Goal: Task Accomplishment & Management: Use online tool/utility

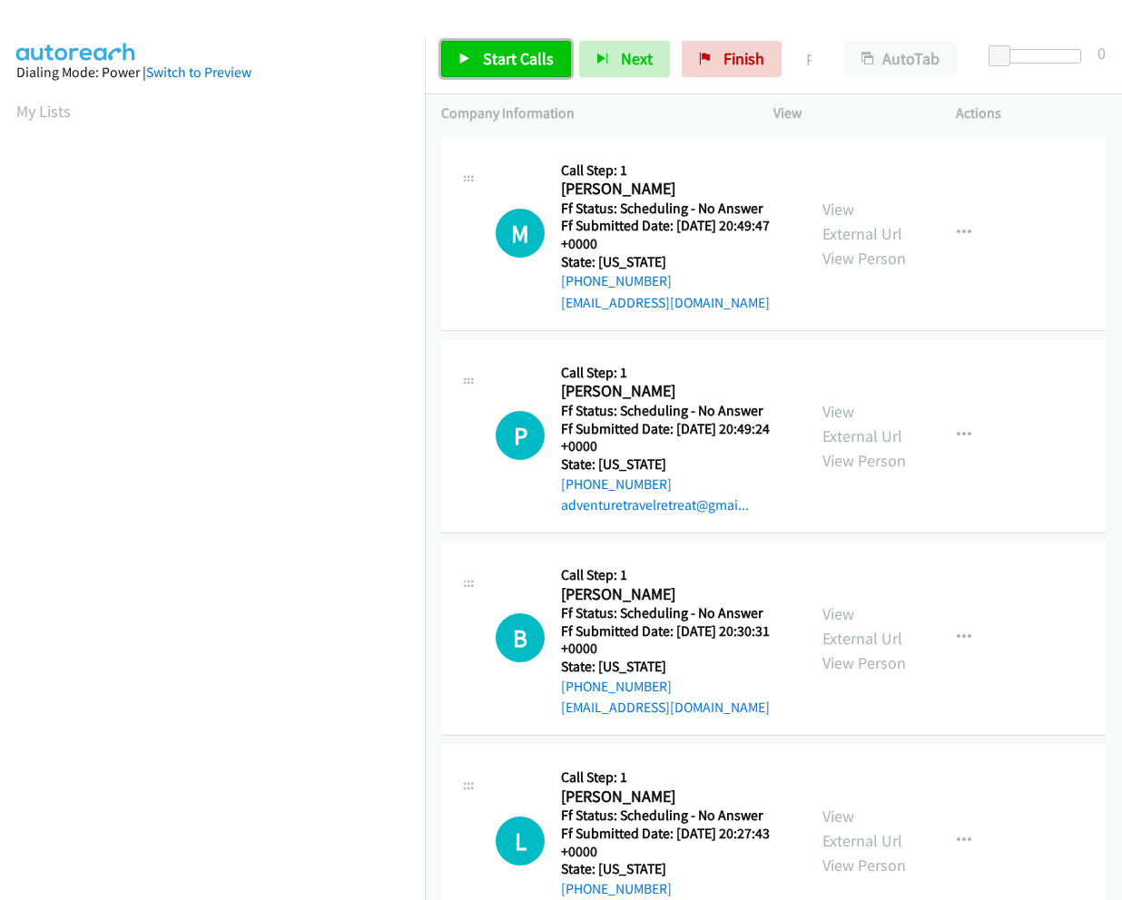
click at [500, 65] on span "Start Calls" at bounding box center [518, 58] width 71 height 21
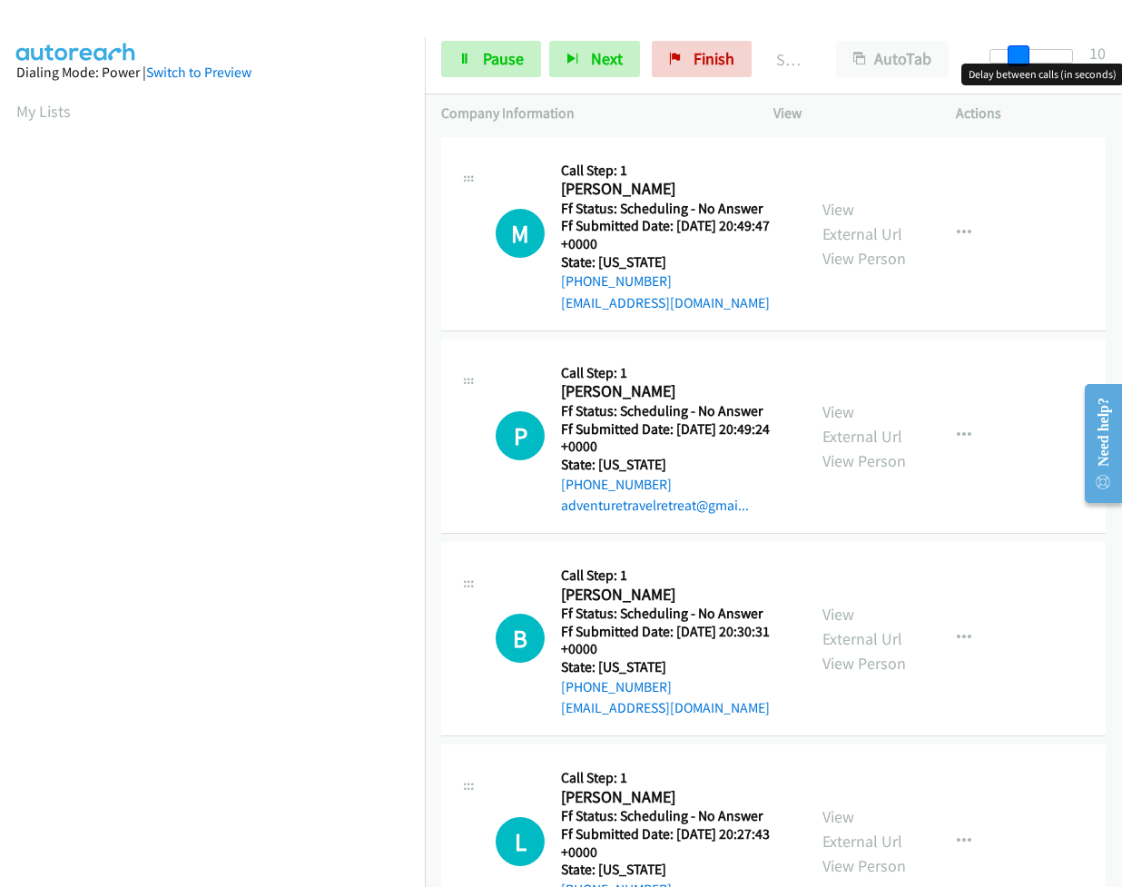
drag, startPoint x: 997, startPoint y: 55, endPoint x: 1025, endPoint y: 59, distance: 28.4
click at [1025, 59] on span at bounding box center [1018, 56] width 22 height 22
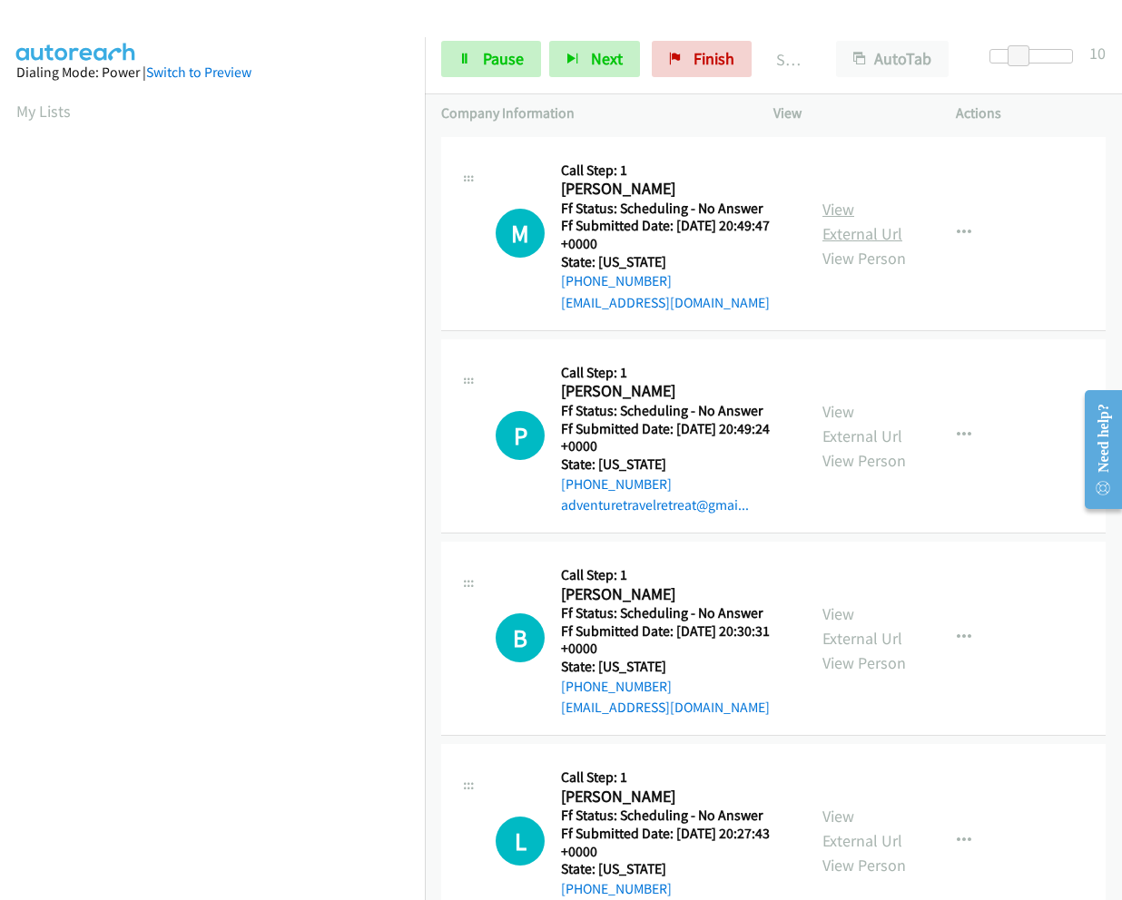
click at [834, 201] on link "View External Url" at bounding box center [862, 221] width 80 height 45
click at [21, 114] on link "My Lists" at bounding box center [43, 111] width 54 height 21
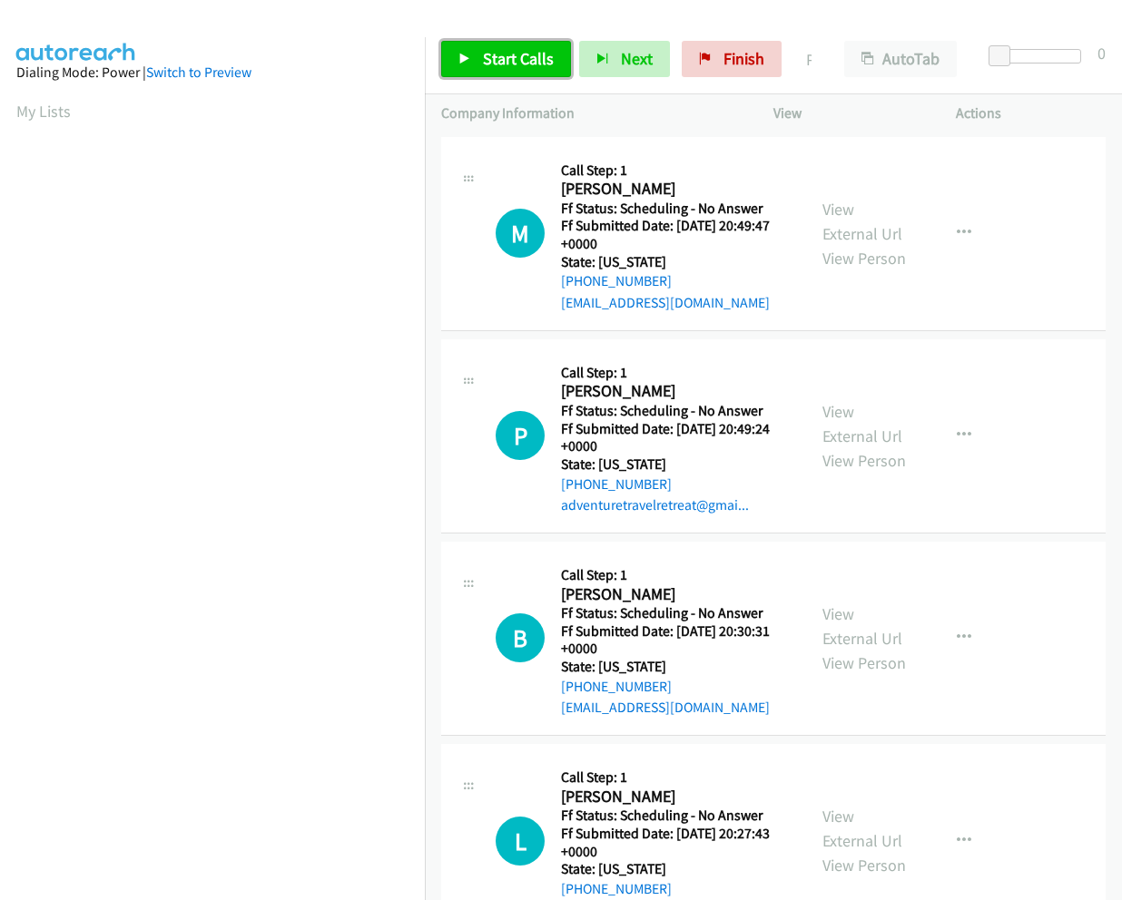
click at [528, 63] on span "Start Calls" at bounding box center [518, 58] width 71 height 21
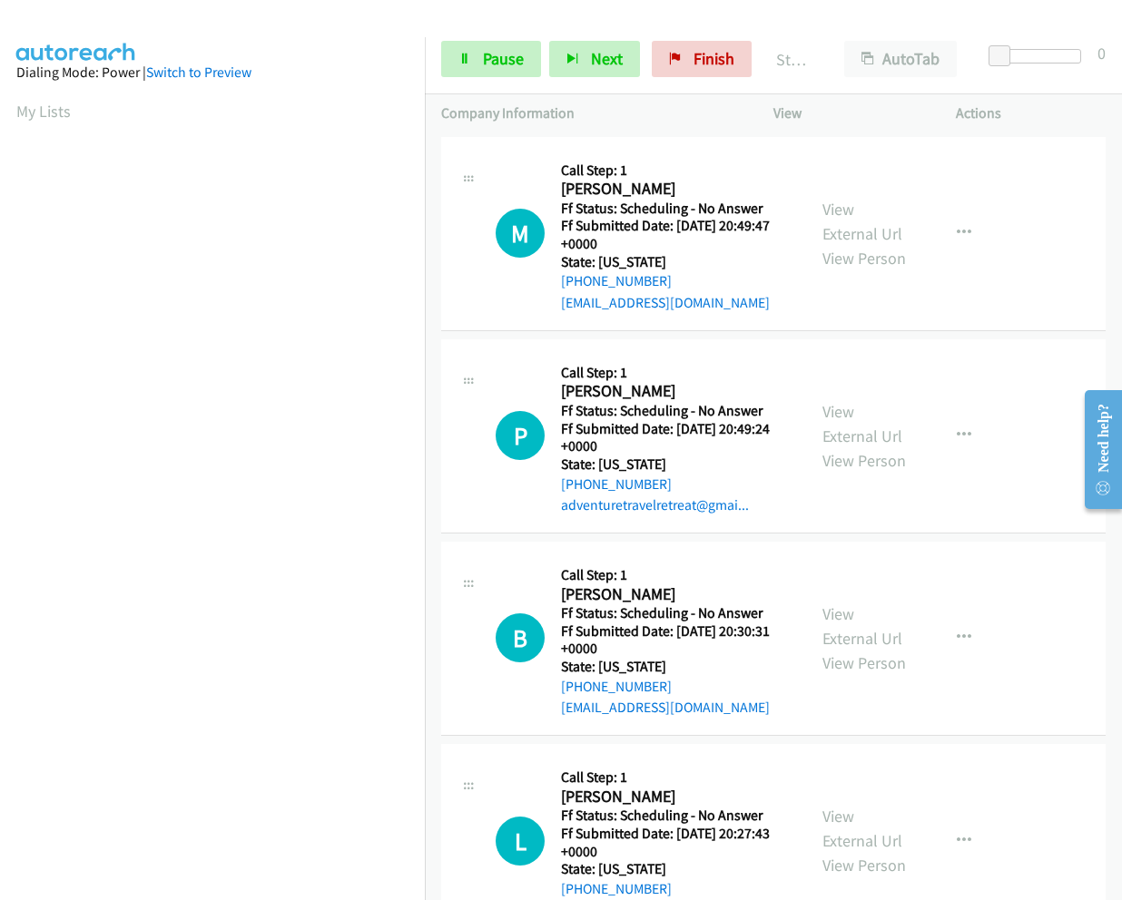
click at [711, 39] on div "Start Calls Pause Next Finish Started AutoTab AutoTab 0" at bounding box center [773, 60] width 697 height 70
click at [719, 57] on span "Finish" at bounding box center [713, 58] width 41 height 21
click at [495, 54] on span "Start Calls" at bounding box center [518, 58] width 71 height 21
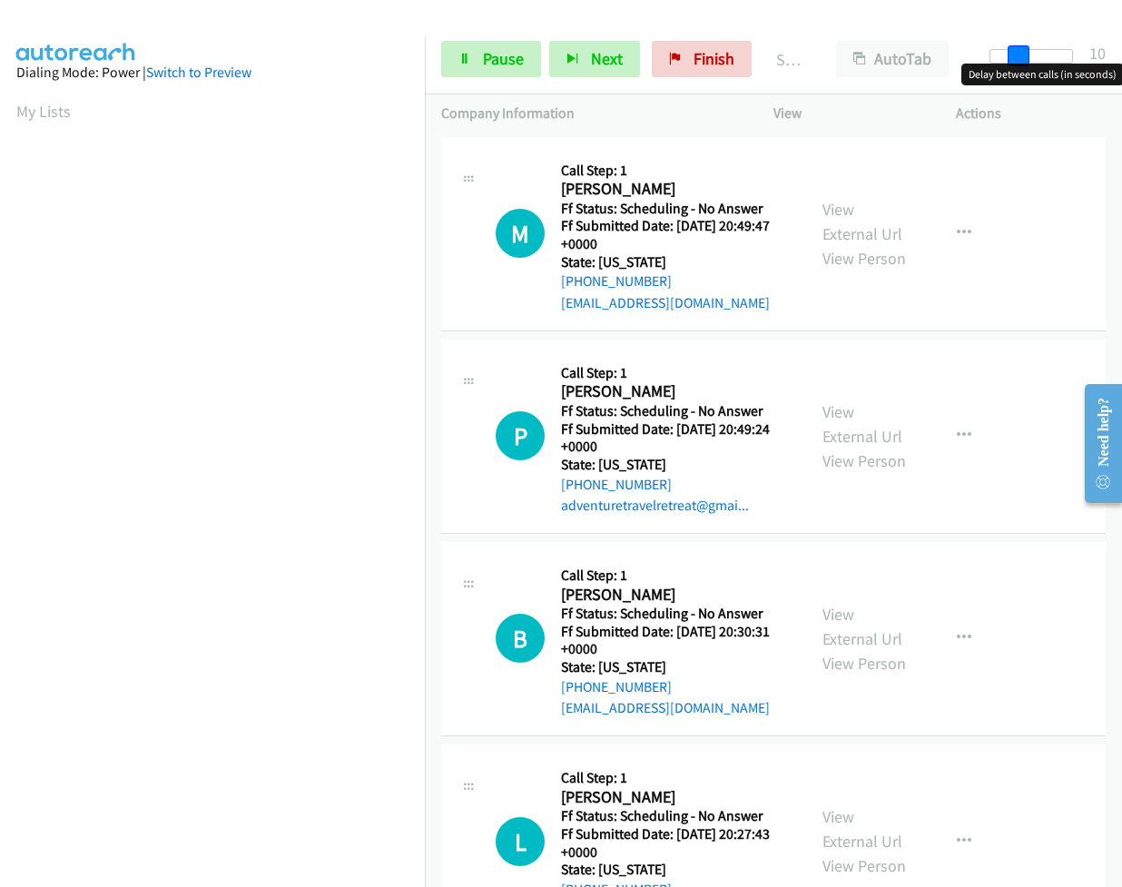
drag, startPoint x: 997, startPoint y: 56, endPoint x: 1025, endPoint y: 57, distance: 28.1
click at [1025, 57] on span at bounding box center [1018, 56] width 22 height 22
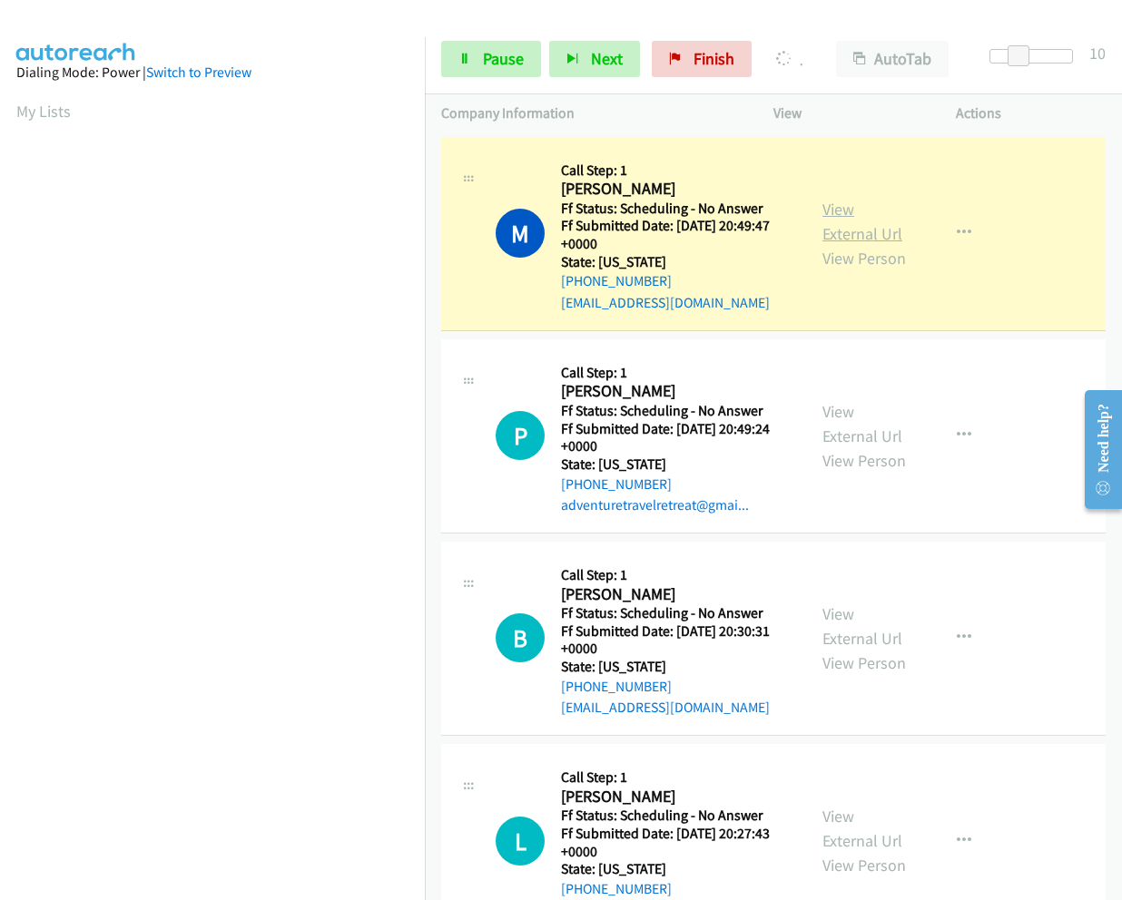
click at [836, 199] on link "View External Url" at bounding box center [862, 221] width 80 height 45
click at [499, 65] on span "Pause" at bounding box center [503, 58] width 41 height 21
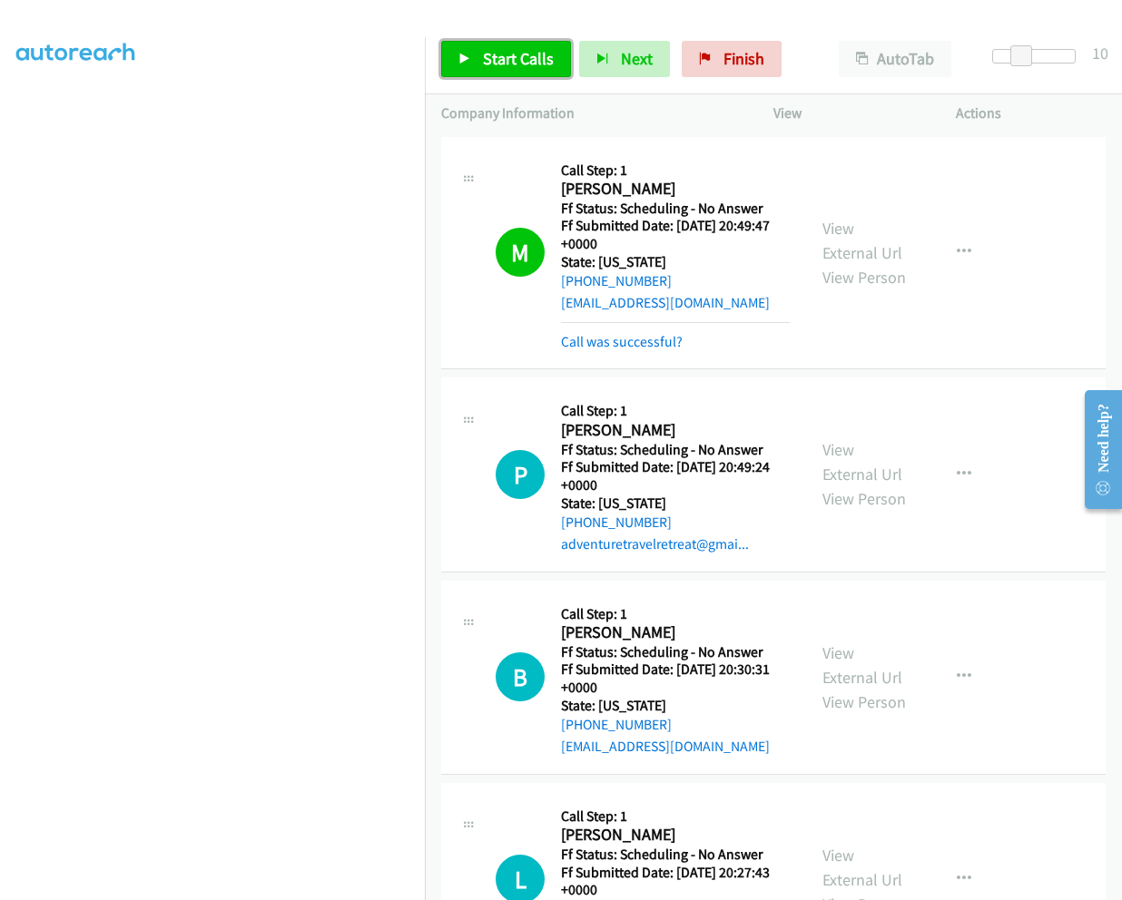
click at [500, 52] on span "Start Calls" at bounding box center [518, 58] width 71 height 21
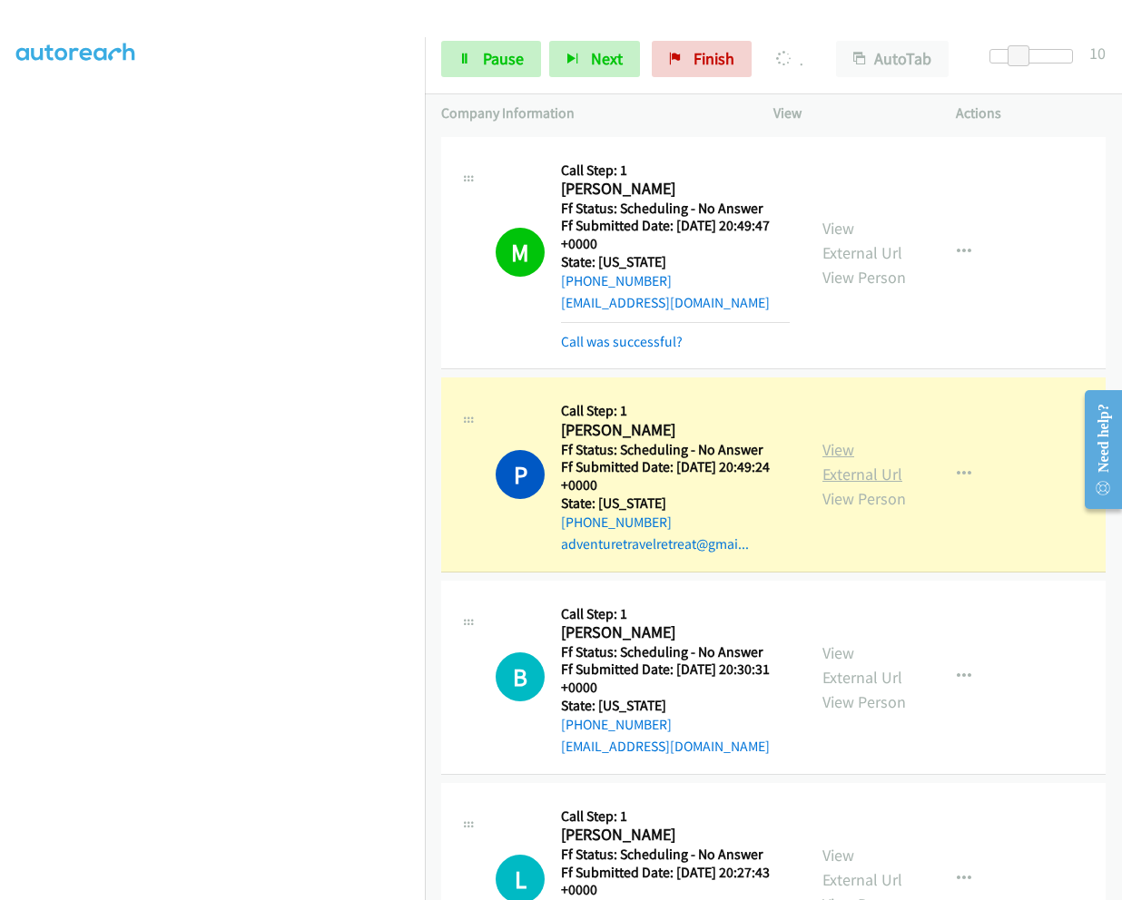
click at [838, 441] on link "View External Url" at bounding box center [862, 461] width 80 height 45
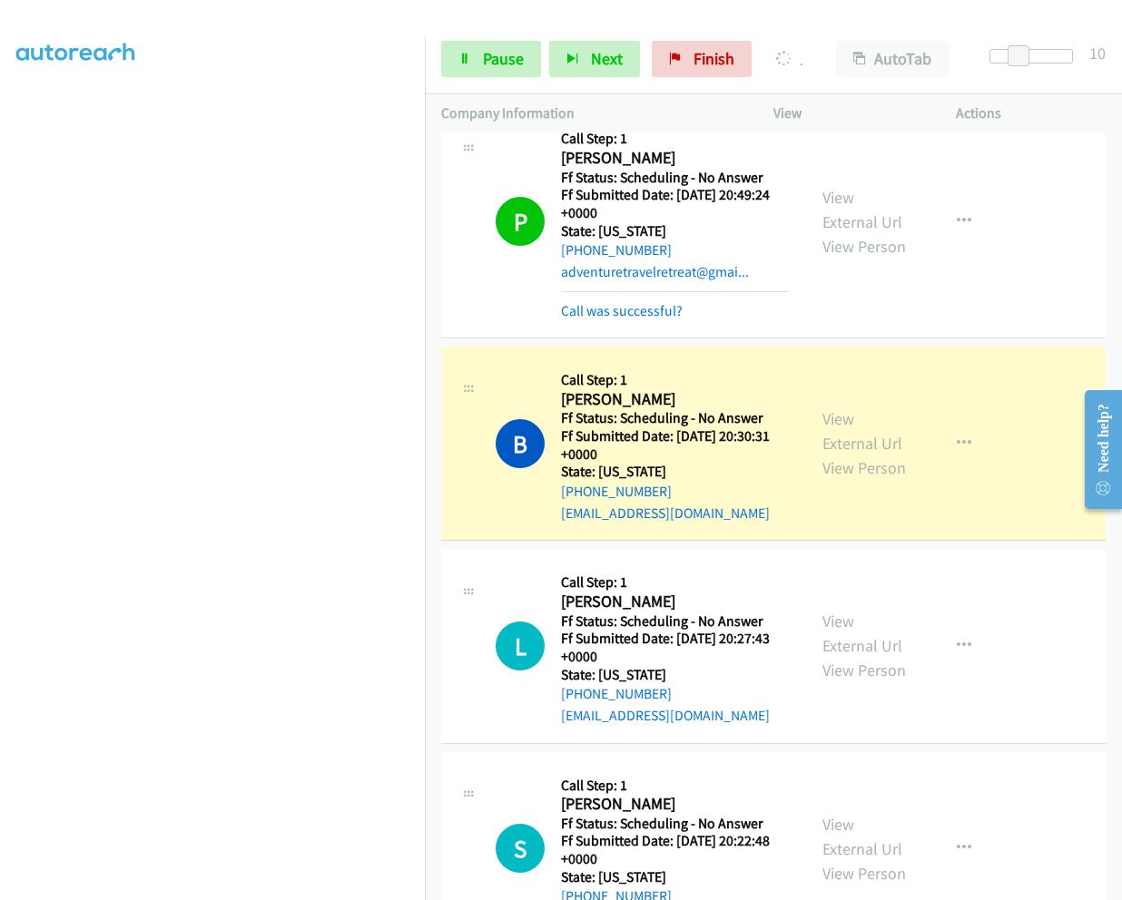
scroll to position [115, 0]
click at [827, 409] on link "View External Url" at bounding box center [862, 430] width 80 height 45
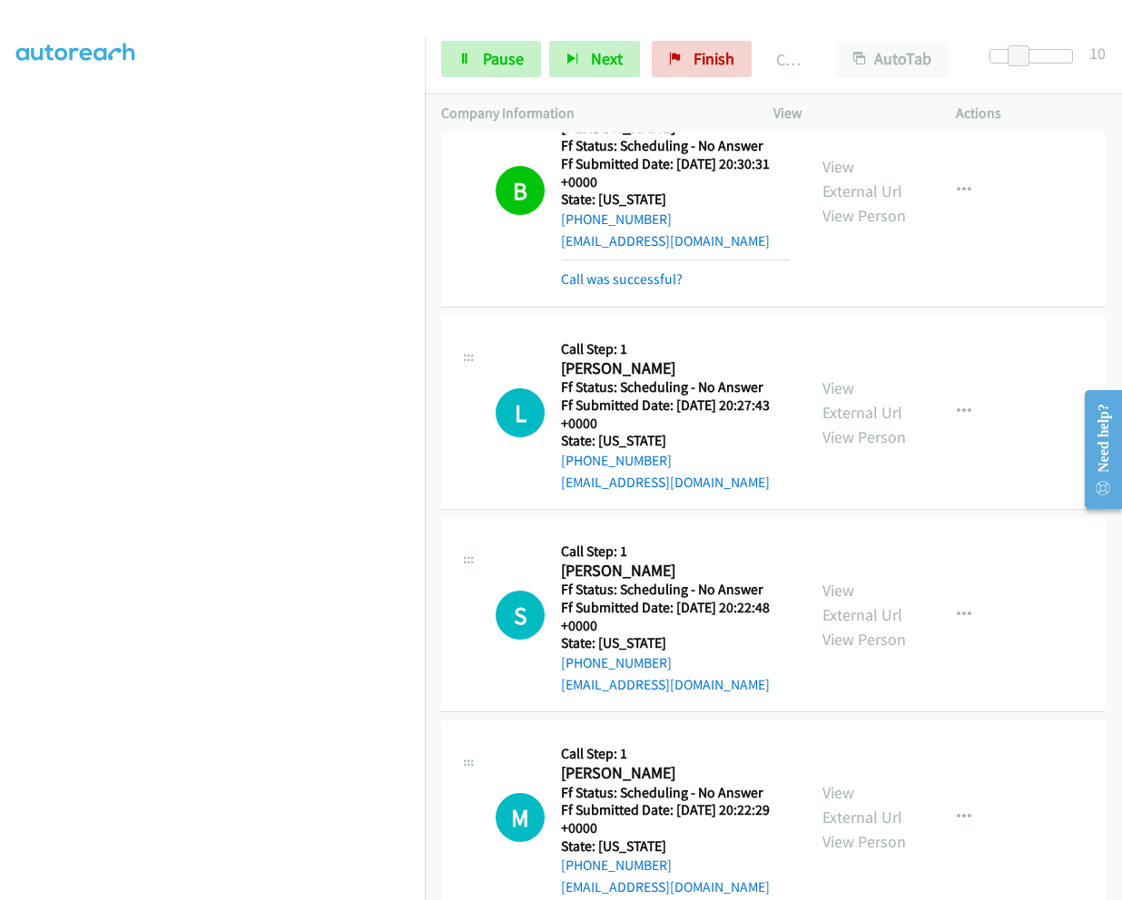
scroll to position [635, 0]
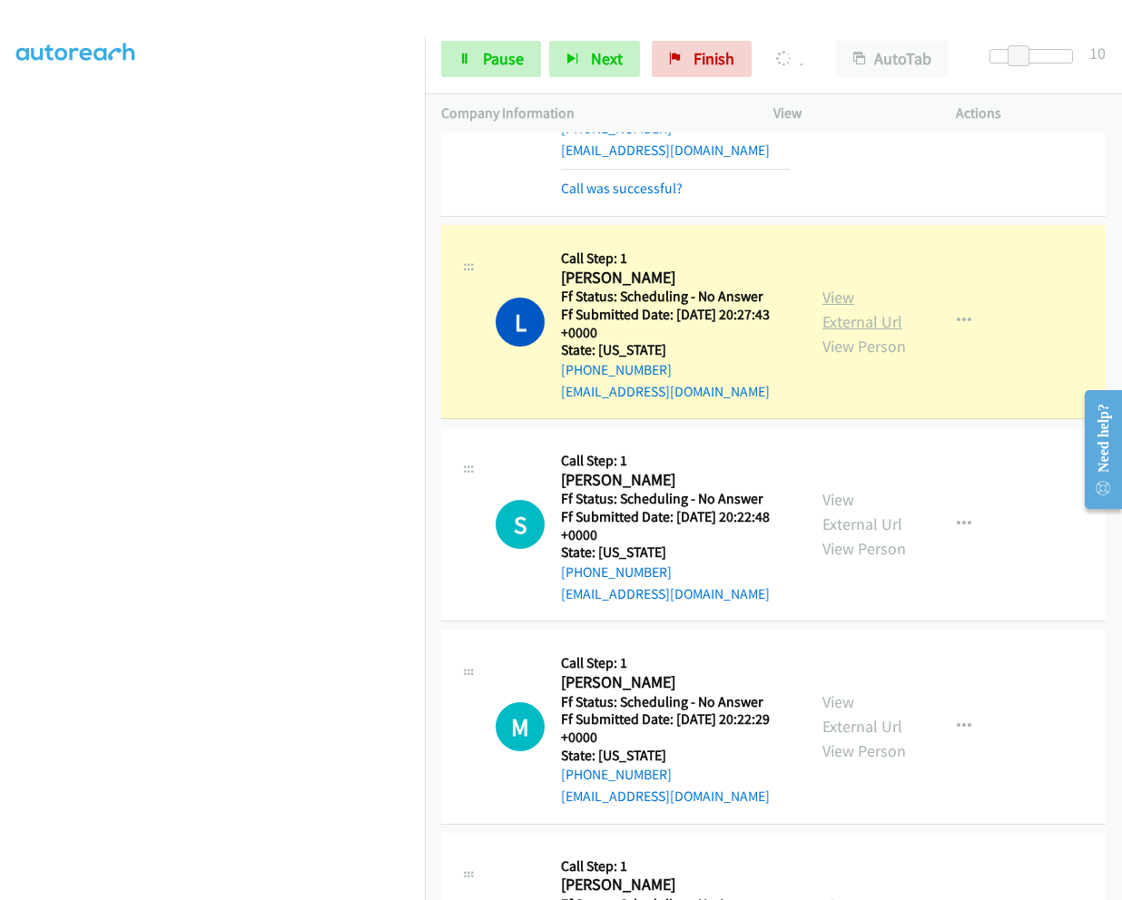
click at [822, 287] on link "View External Url" at bounding box center [862, 309] width 80 height 45
click at [488, 63] on span "Pause" at bounding box center [503, 58] width 41 height 21
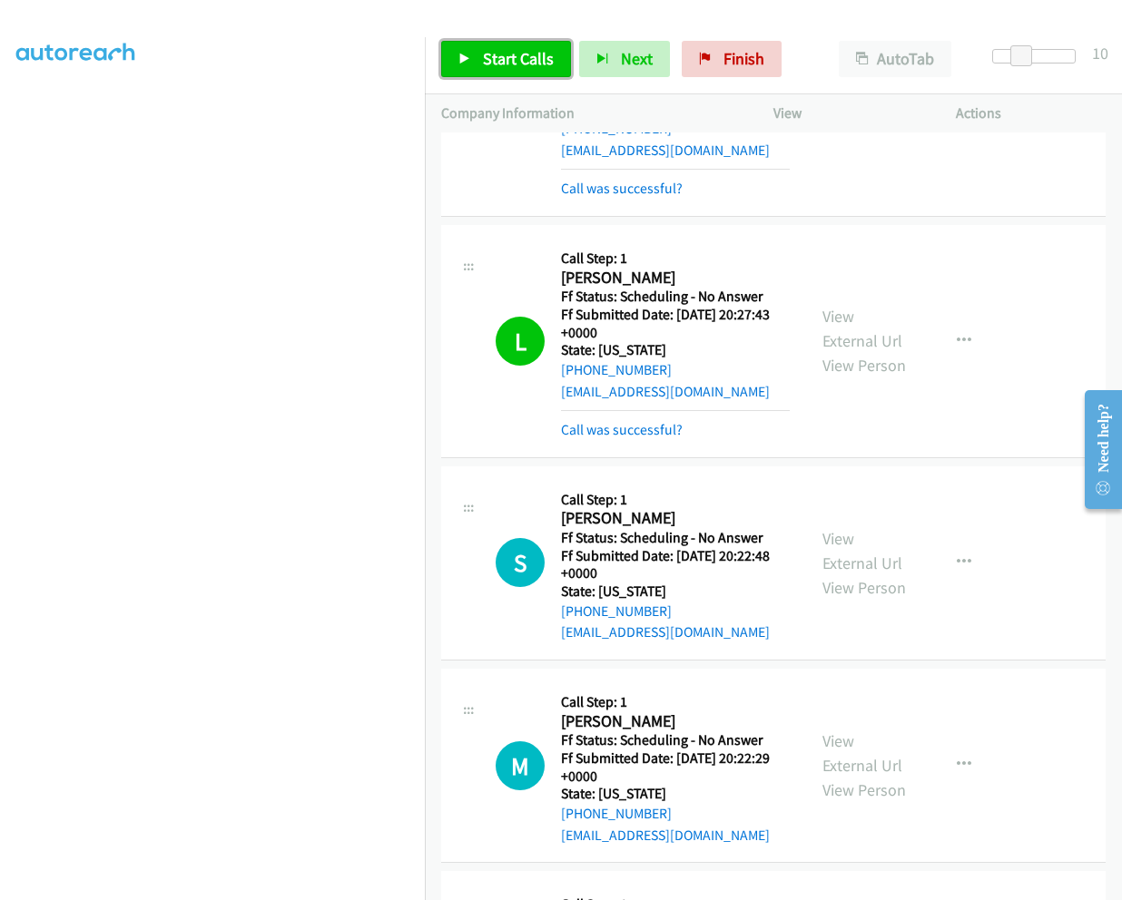
click at [494, 58] on span "Start Calls" at bounding box center [518, 58] width 71 height 21
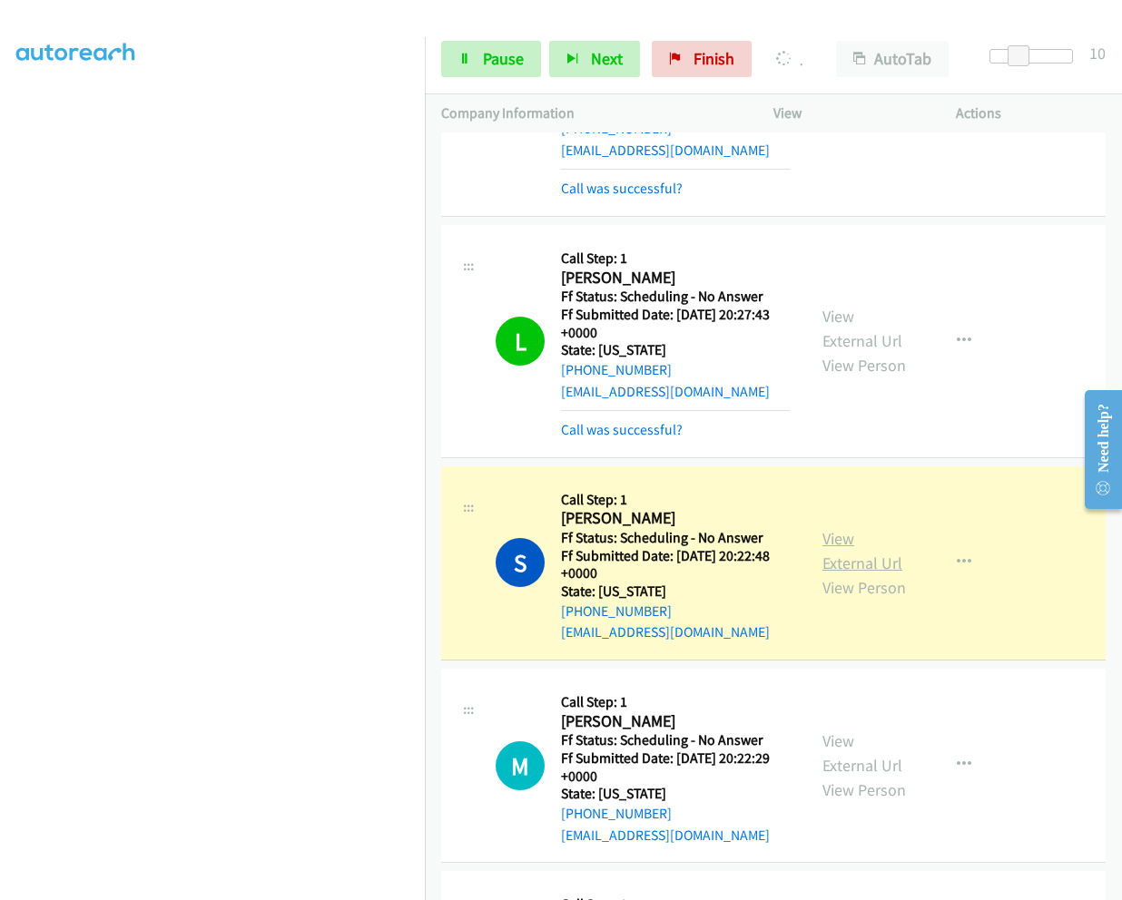
click at [828, 528] on link "View External Url" at bounding box center [862, 550] width 80 height 45
click at [480, 60] on link "Pause" at bounding box center [491, 59] width 100 height 36
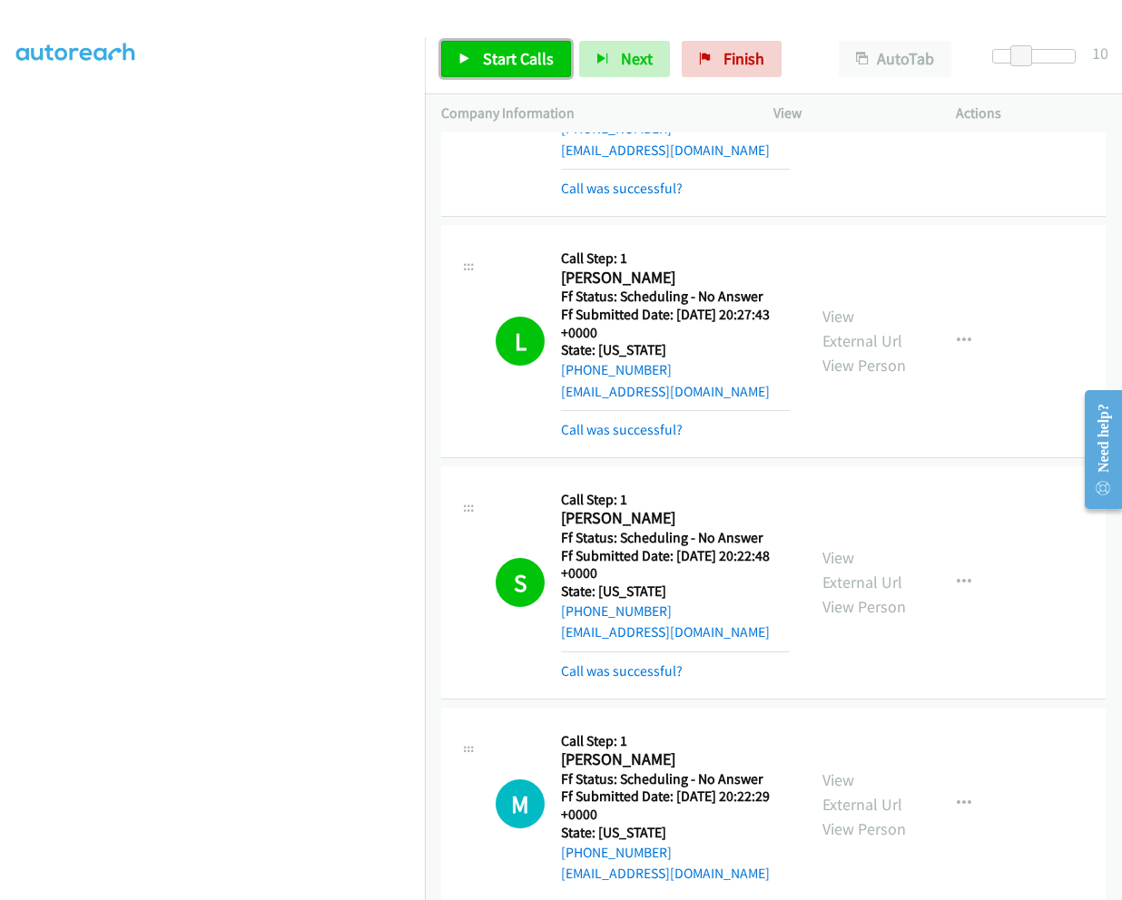
click at [491, 55] on span "Start Calls" at bounding box center [518, 58] width 71 height 21
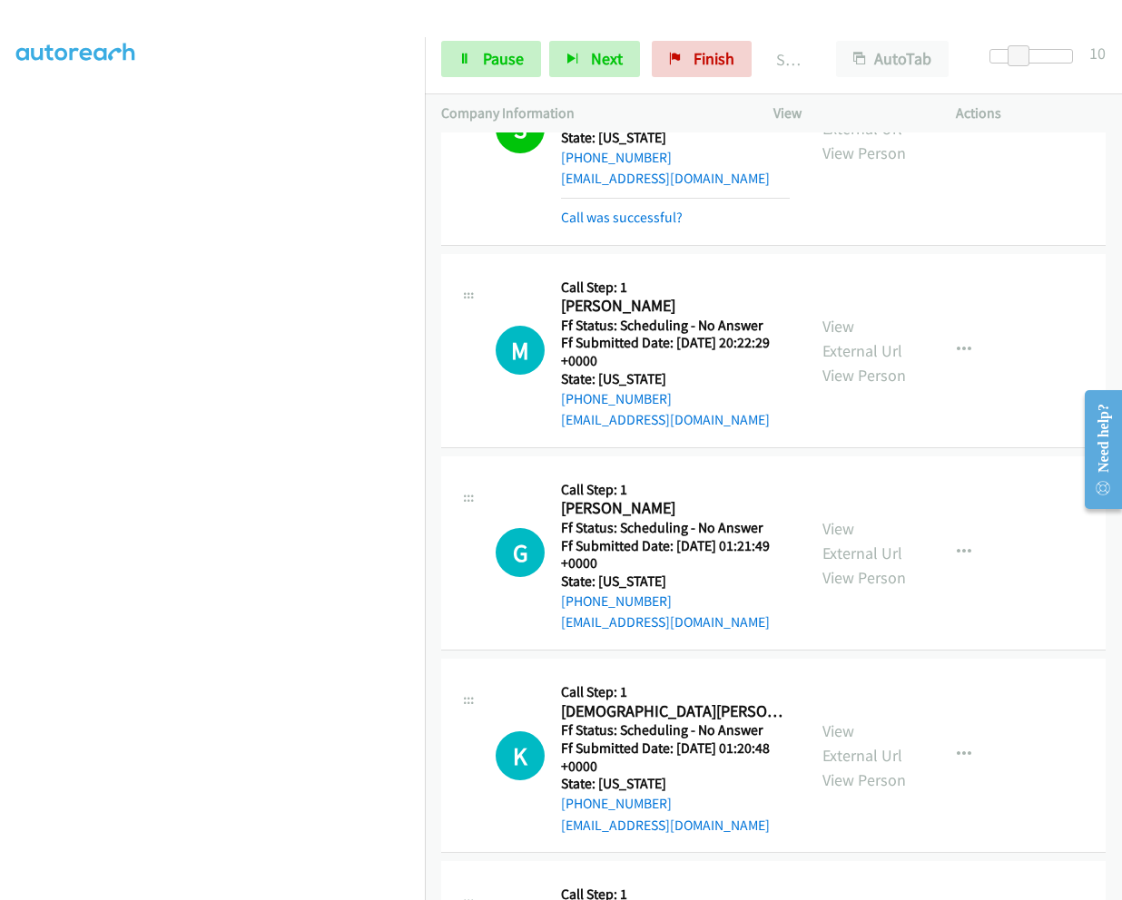
scroll to position [1180, 0]
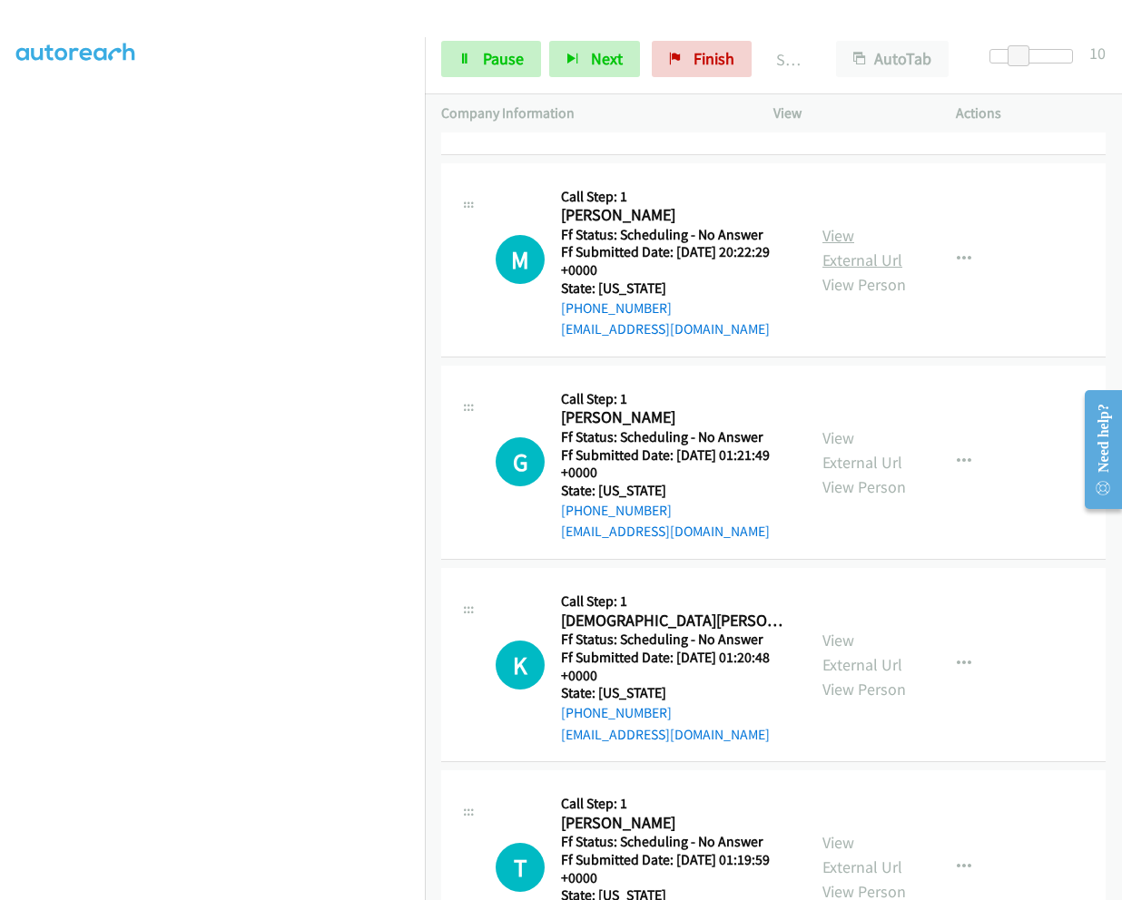
click at [838, 225] on link "View External Url" at bounding box center [862, 247] width 80 height 45
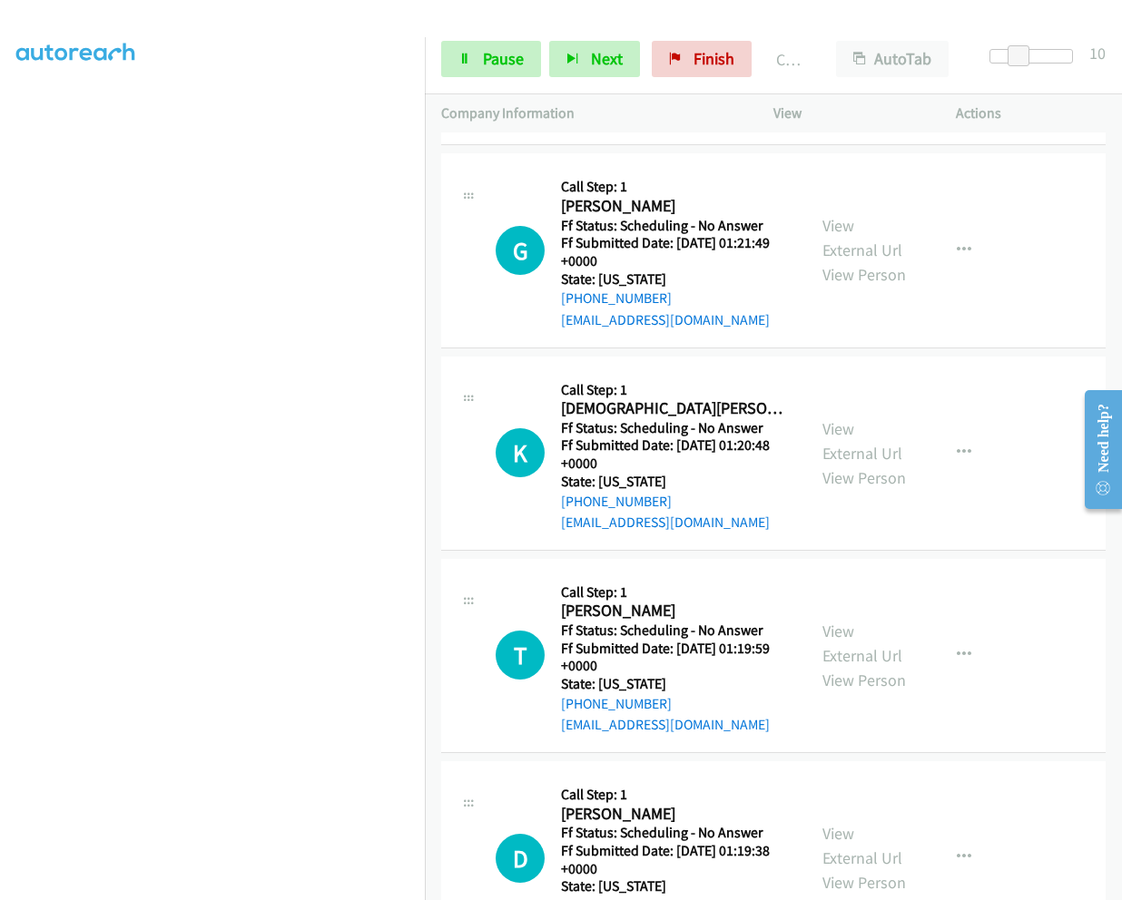
scroll to position [1452, 0]
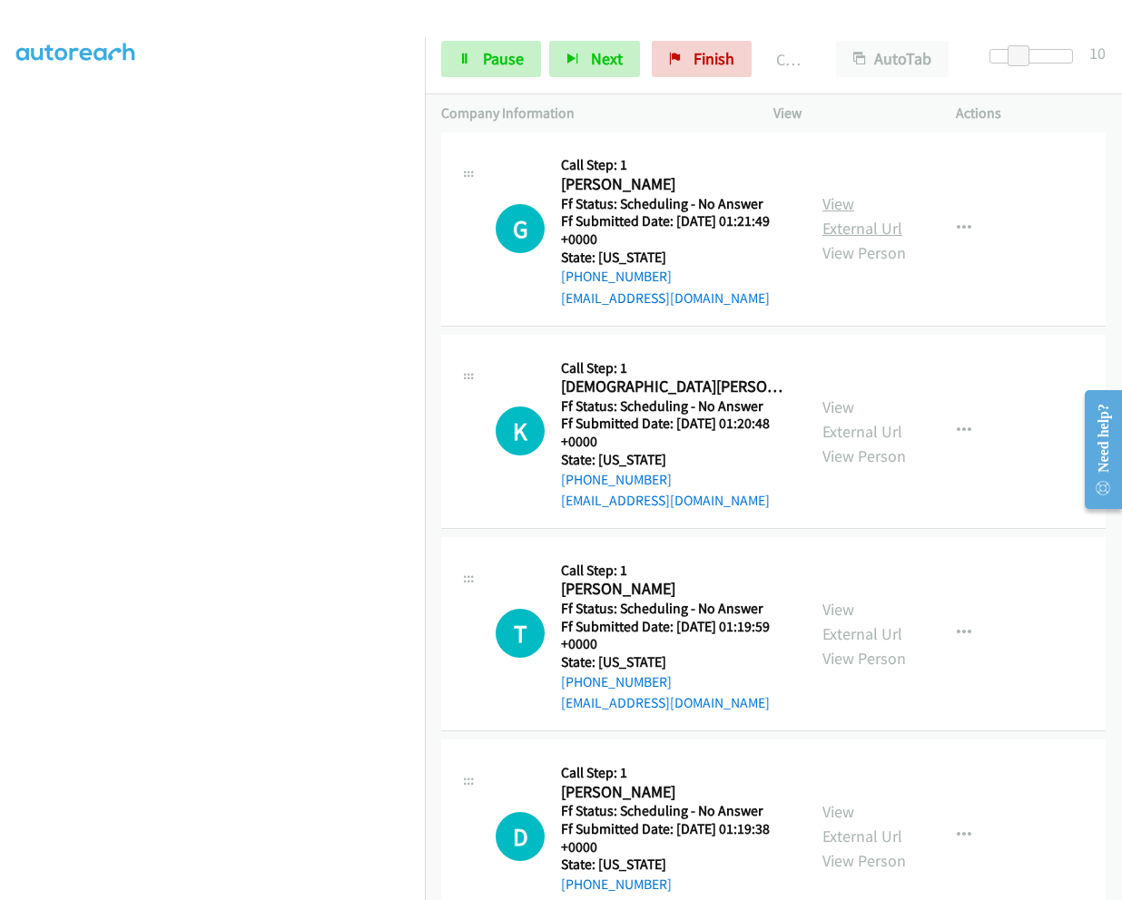
click at [833, 193] on link "View External Url" at bounding box center [862, 215] width 80 height 45
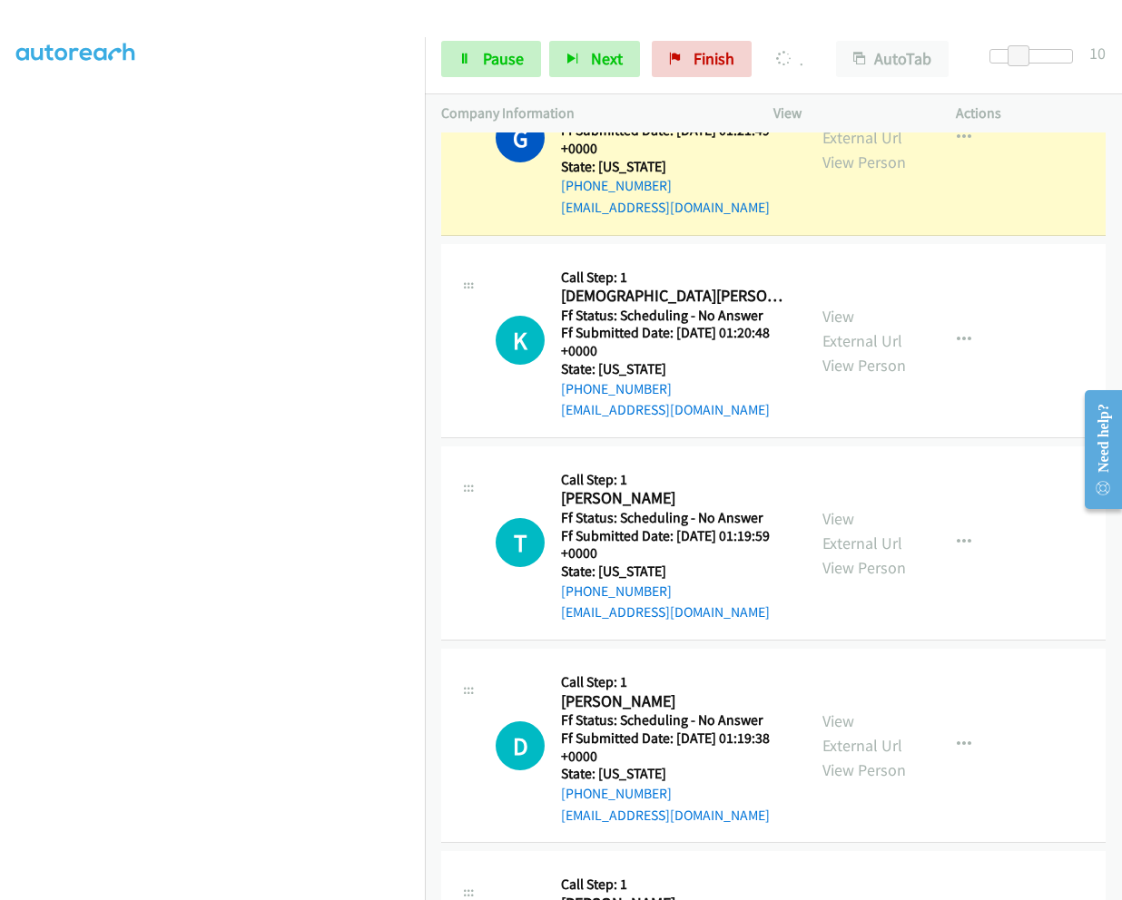
scroll to position [1633, 0]
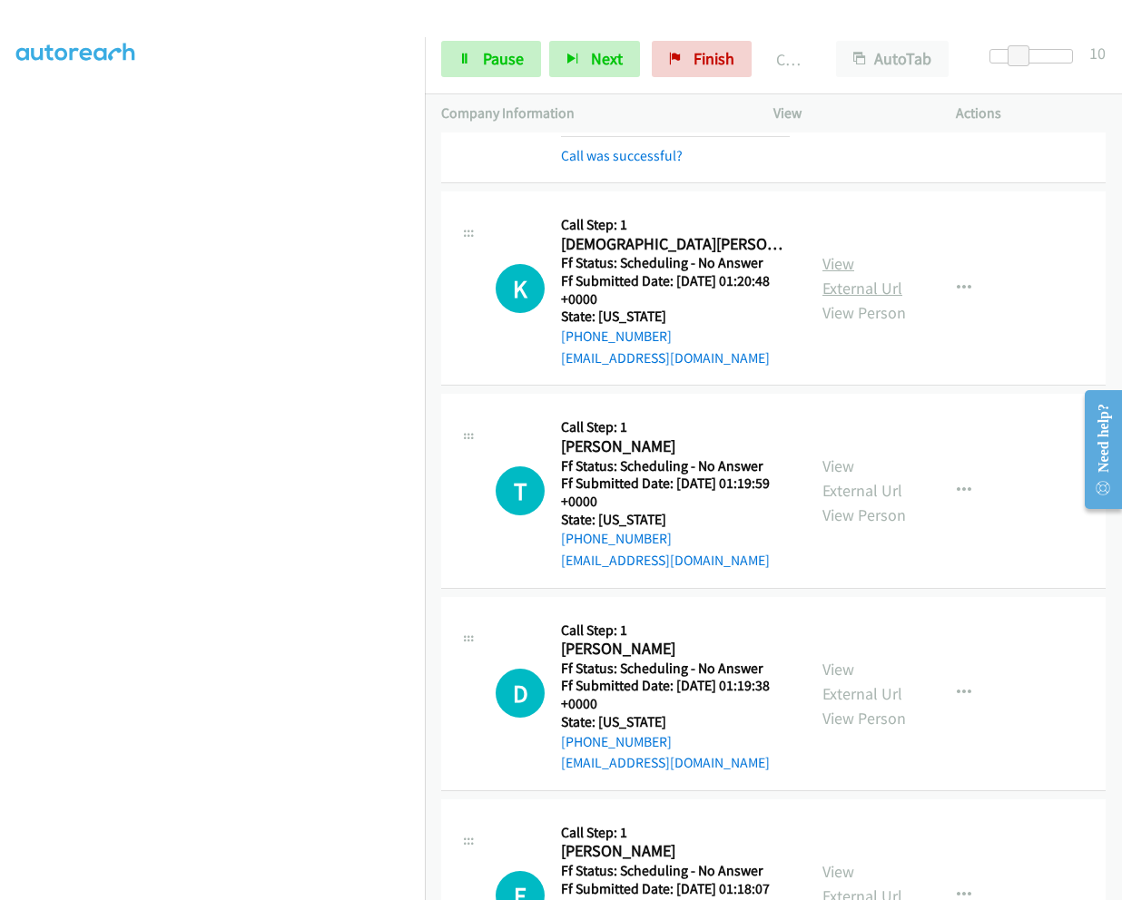
click at [832, 253] on link "View External Url" at bounding box center [862, 275] width 80 height 45
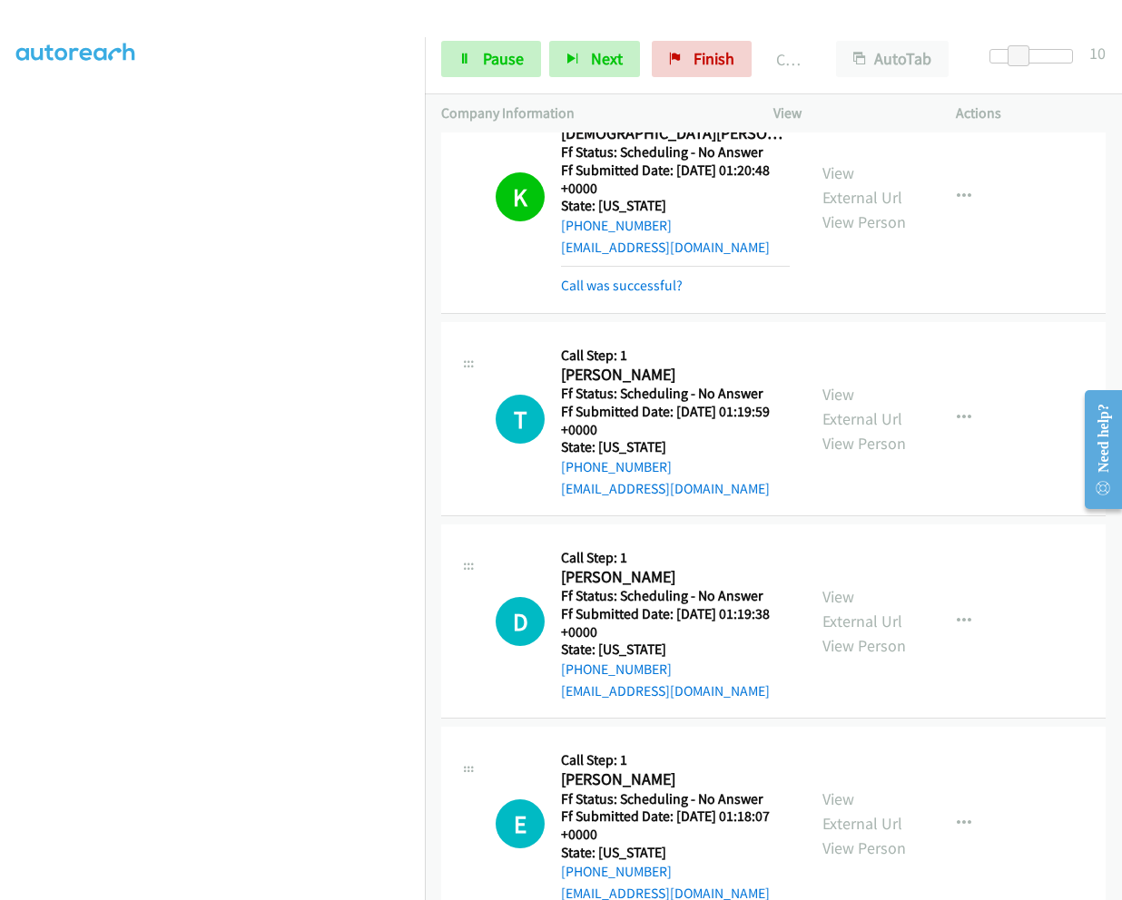
scroll to position [1906, 0]
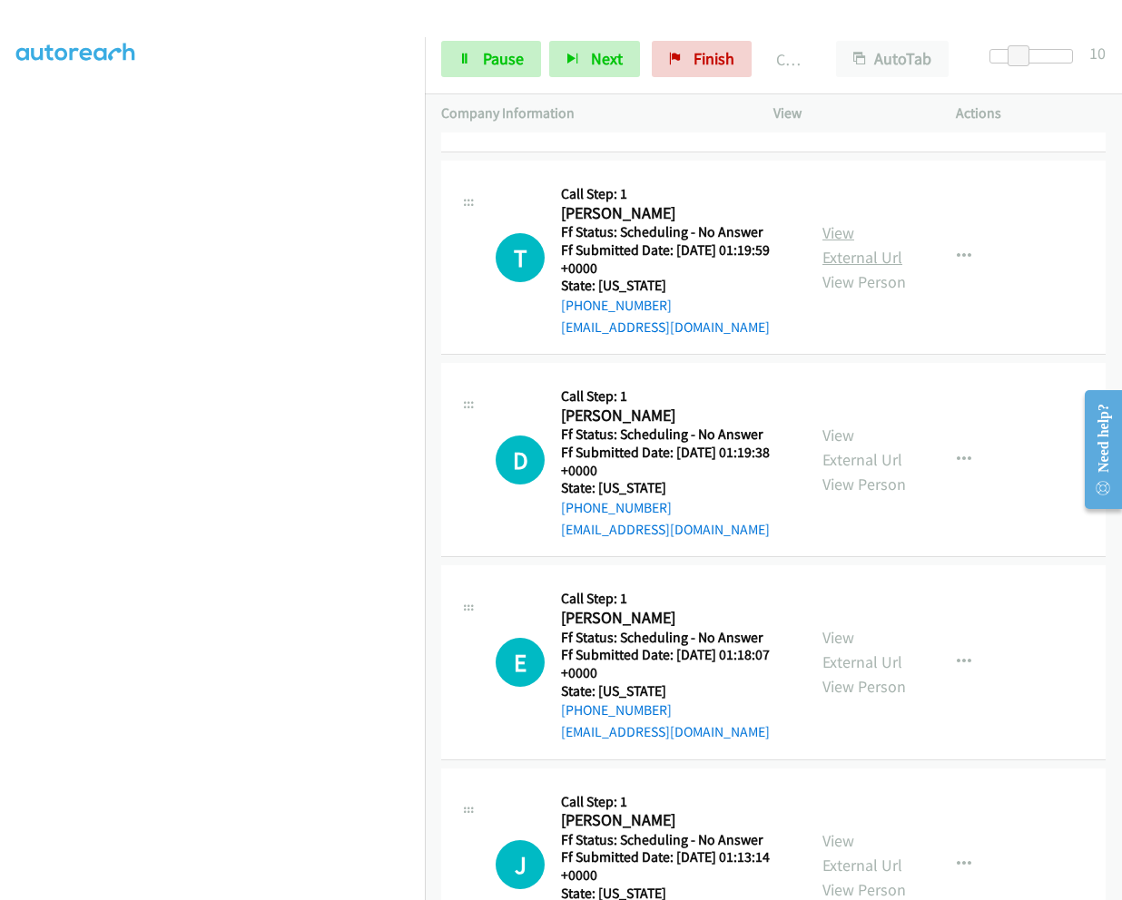
click at [837, 222] on link "View External Url" at bounding box center [862, 244] width 80 height 45
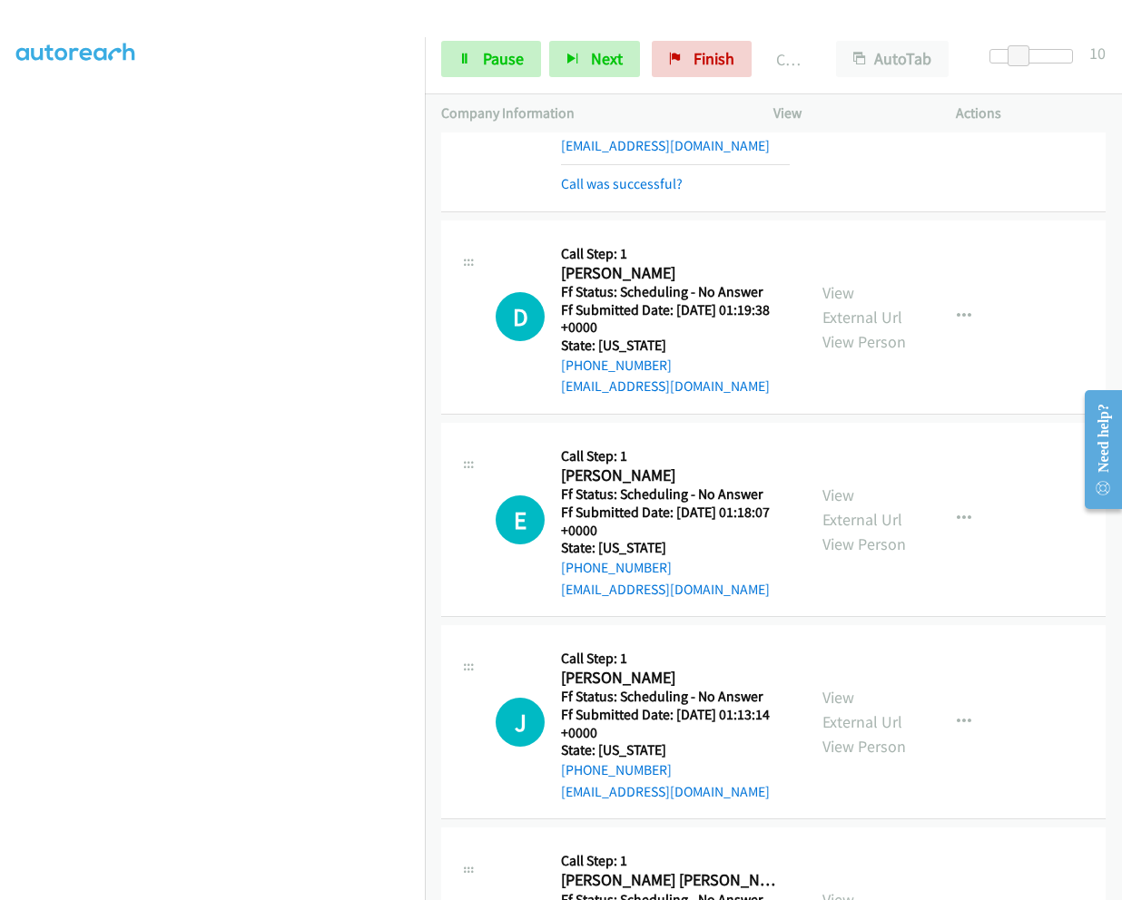
scroll to position [2178, 0]
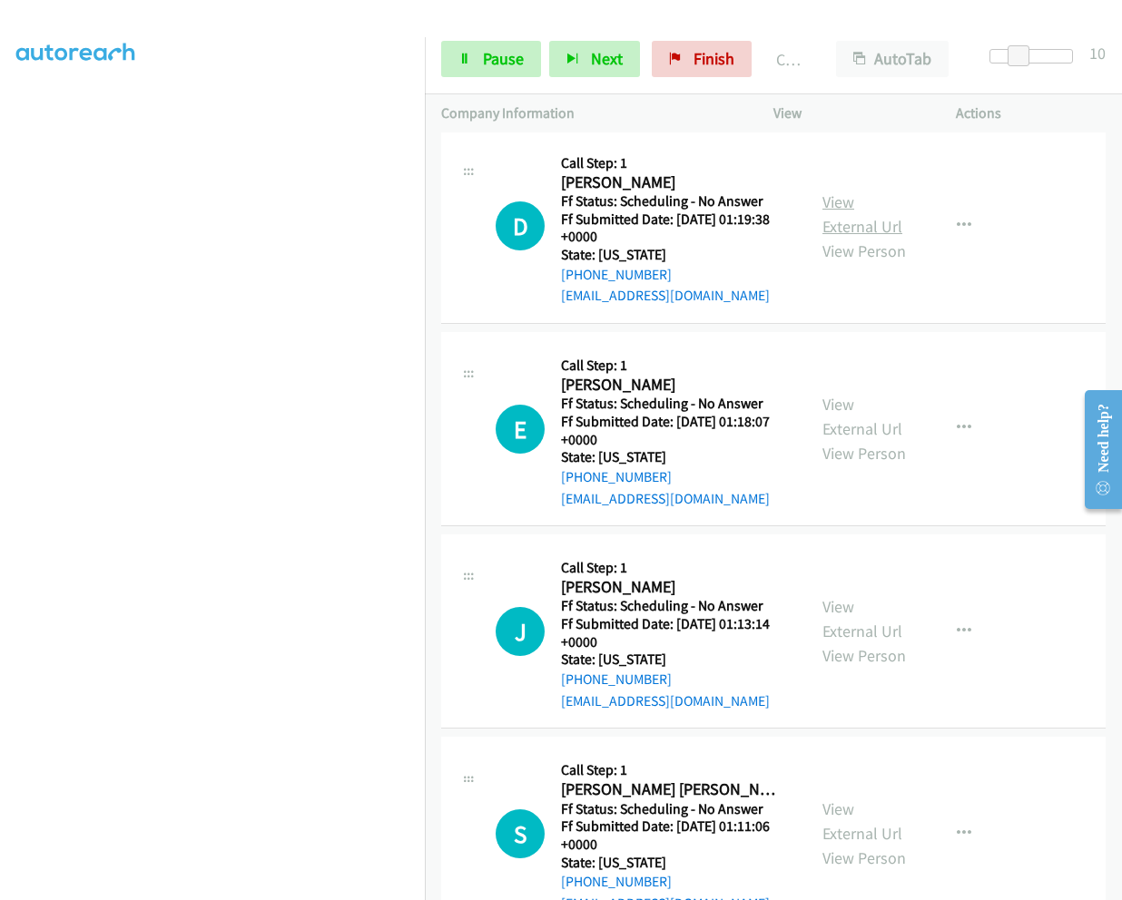
click at [833, 191] on link "View External Url" at bounding box center [862, 213] width 80 height 45
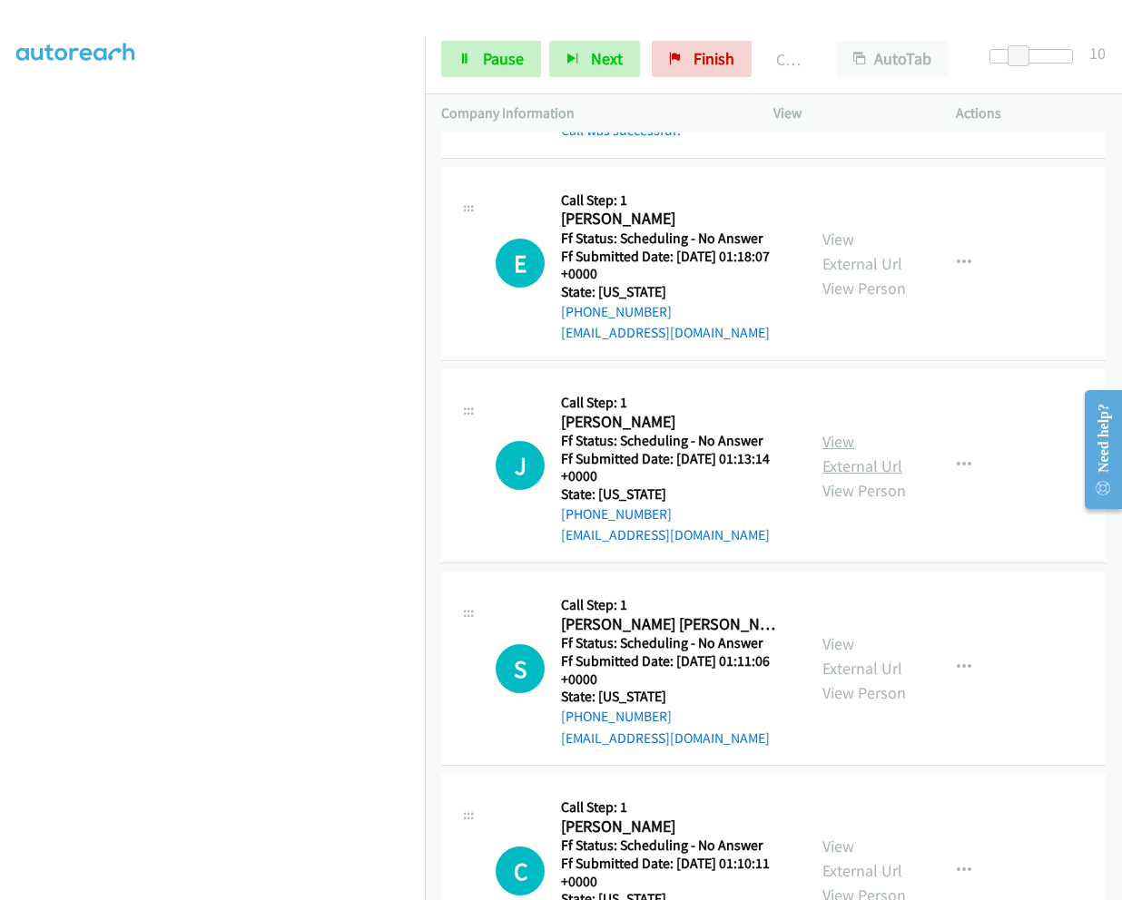
scroll to position [2450, 0]
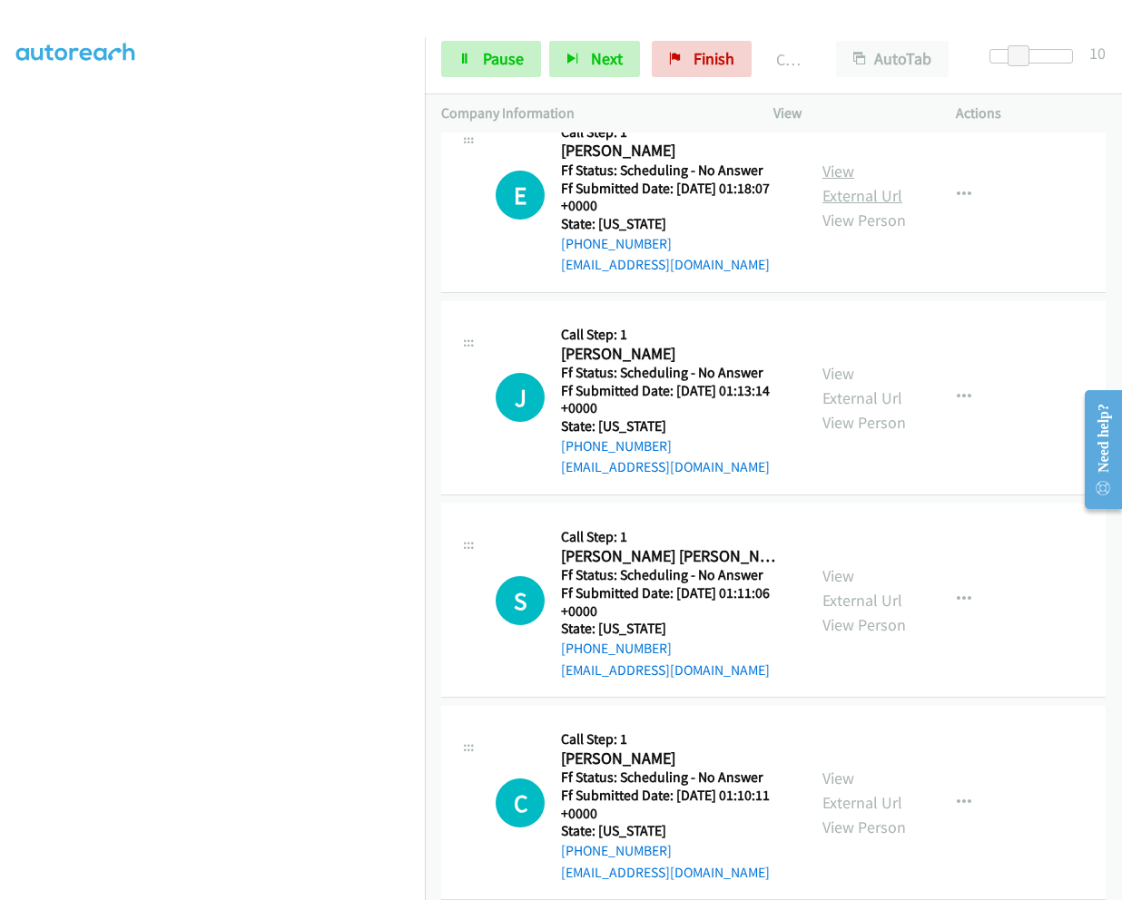
click at [828, 162] on link "View External Url" at bounding box center [862, 183] width 80 height 45
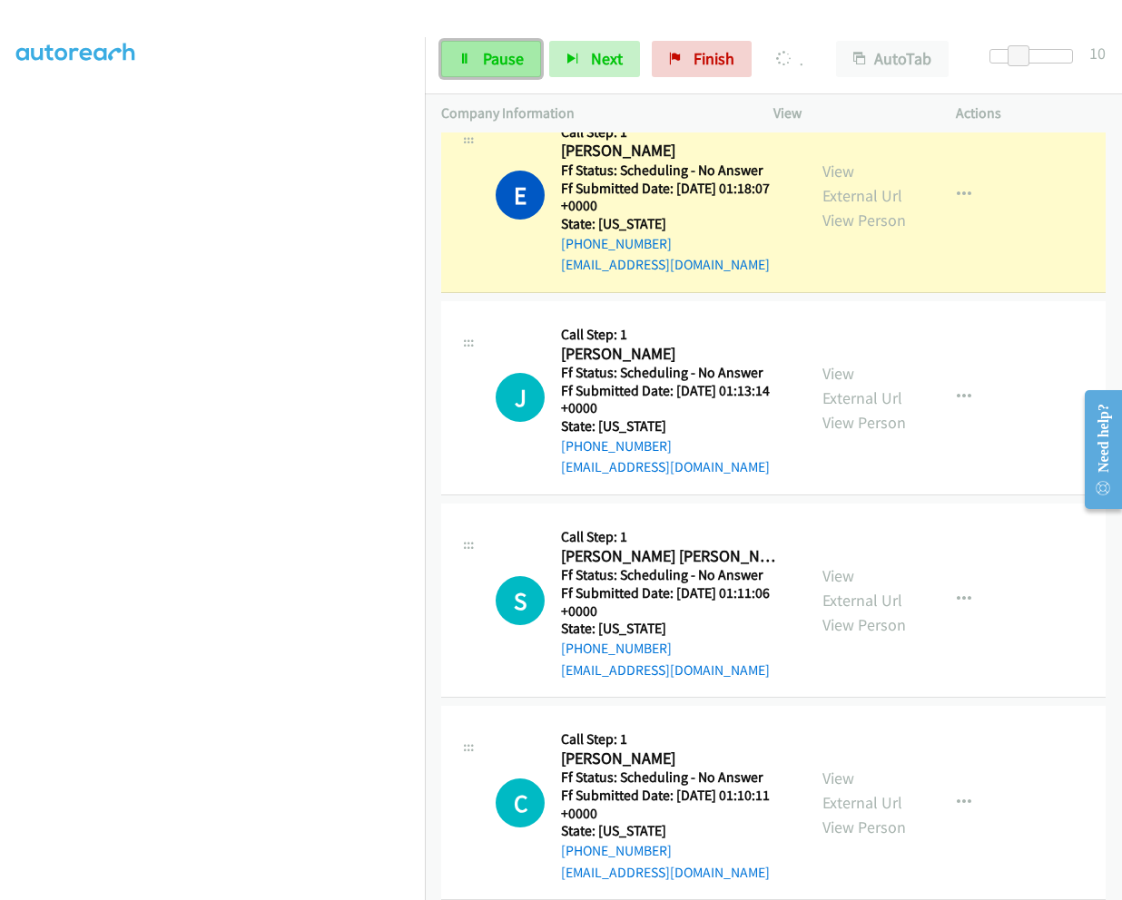
click at [493, 54] on span "Pause" at bounding box center [503, 58] width 41 height 21
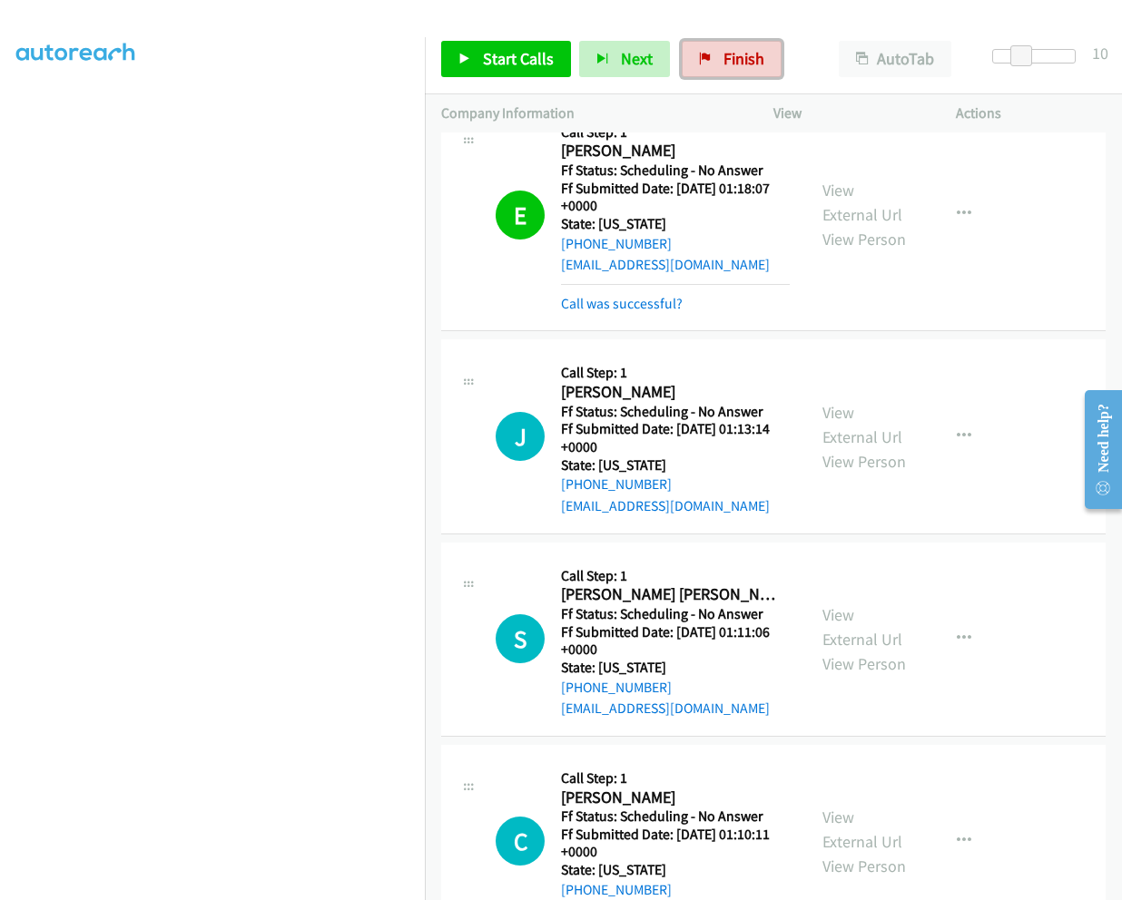
click at [710, 63] on link "Finish" at bounding box center [731, 59] width 100 height 36
